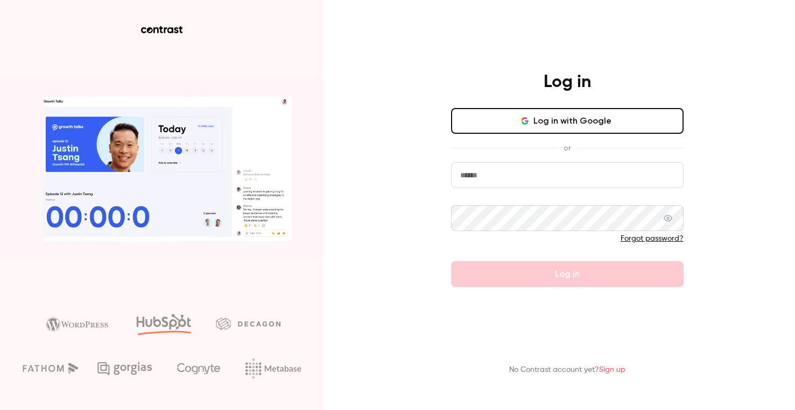
click at [592, 123] on button "Log in with Google" at bounding box center [567, 121] width 232 height 26
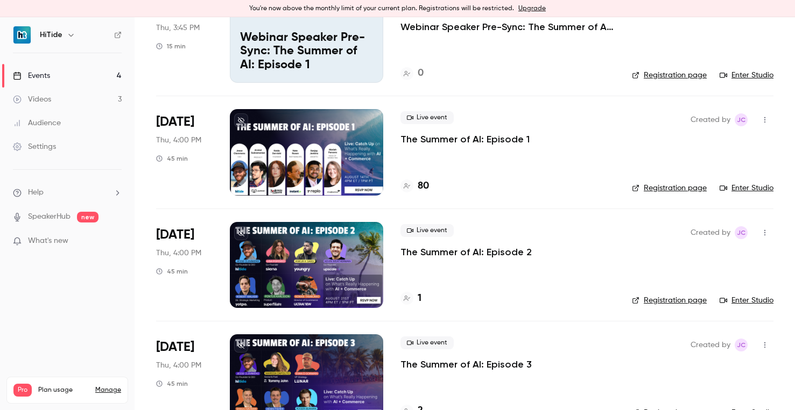
scroll to position [124, 0]
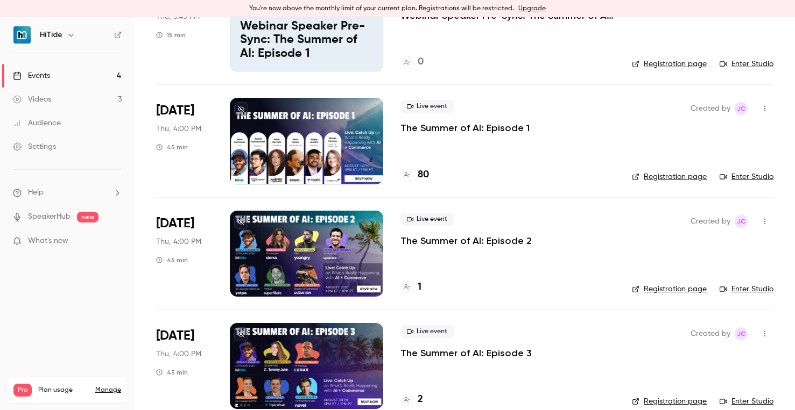
click at [24, 384] on span "Pro" at bounding box center [22, 390] width 18 height 13
click at [112, 386] on link "Manage" at bounding box center [108, 390] width 26 height 9
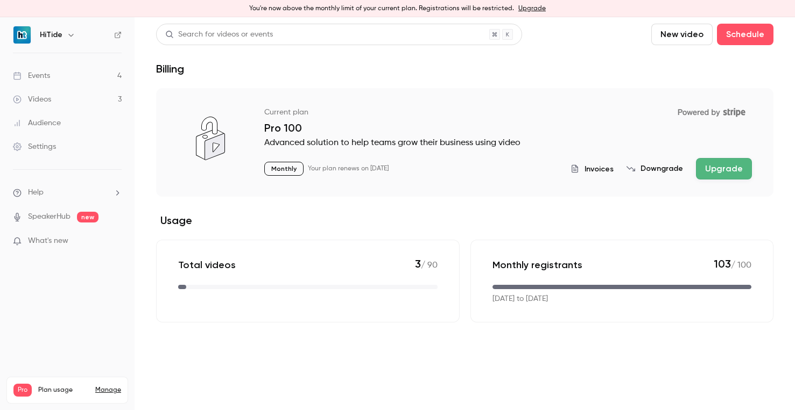
click at [735, 174] on button "Upgrade" at bounding box center [724, 169] width 56 height 22
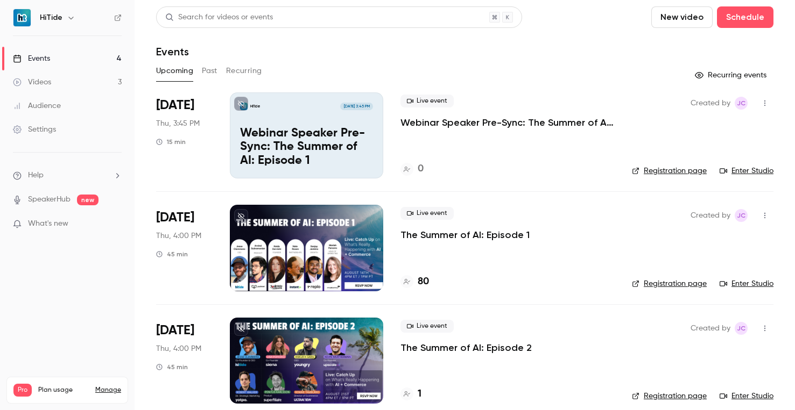
click at [260, 247] on div at bounding box center [306, 248] width 153 height 86
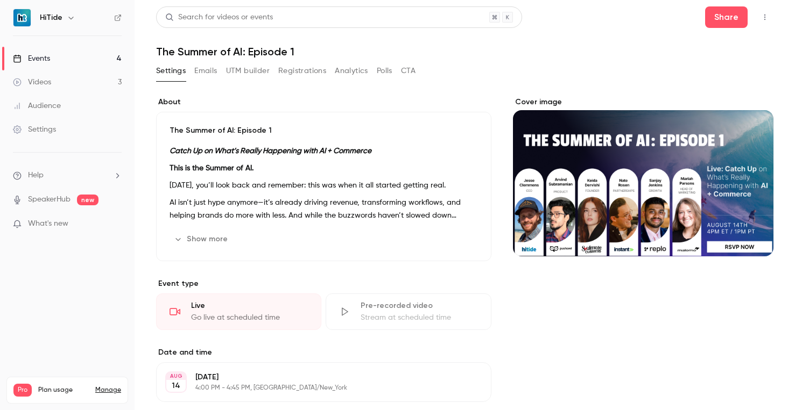
click at [288, 73] on button "Registrations" at bounding box center [302, 70] width 48 height 17
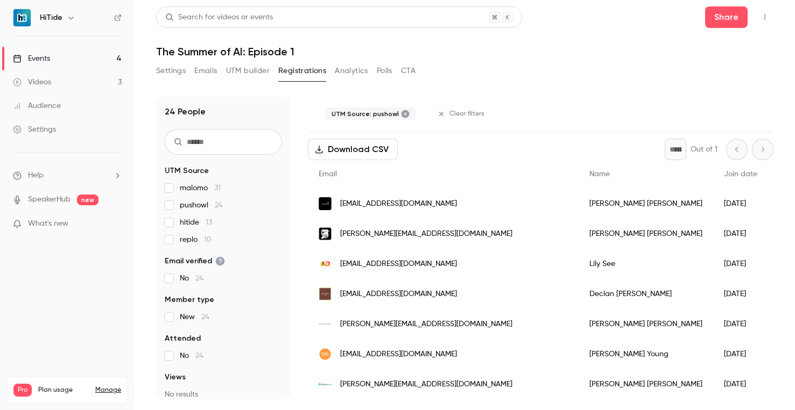
scroll to position [16, 0]
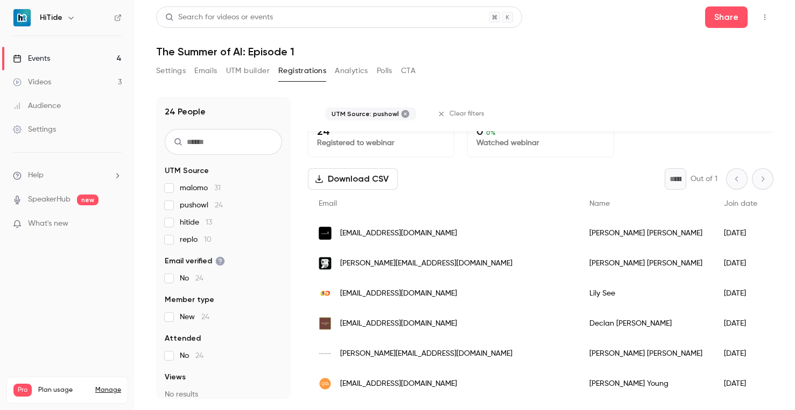
click at [54, 61] on link "Events 4" at bounding box center [67, 59] width 134 height 24
